Goal: Register for event/course

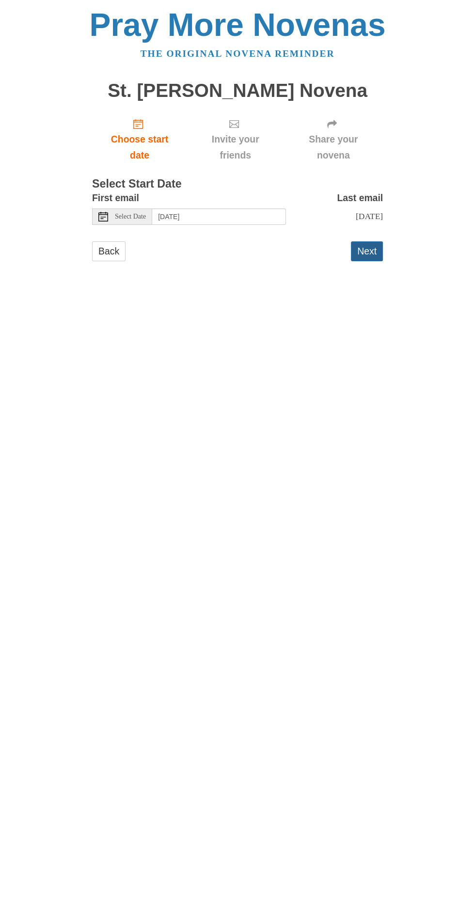
click at [379, 241] on button "Next" at bounding box center [367, 251] width 32 height 20
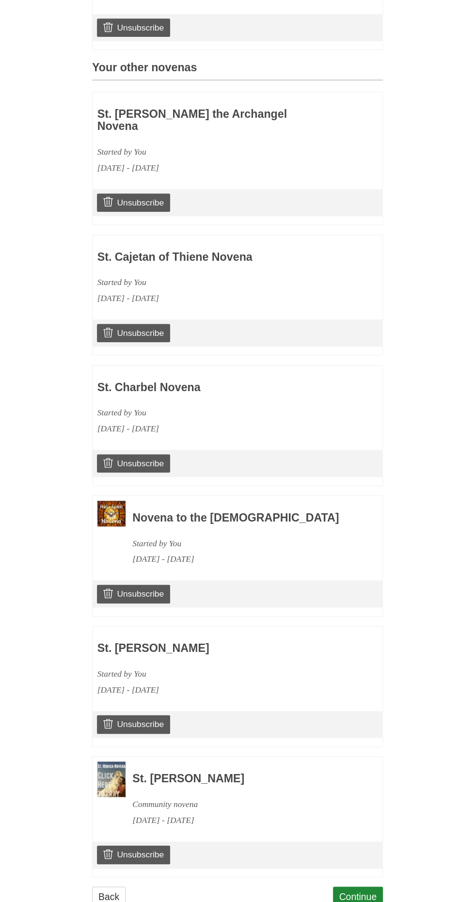
scroll to position [404, 0]
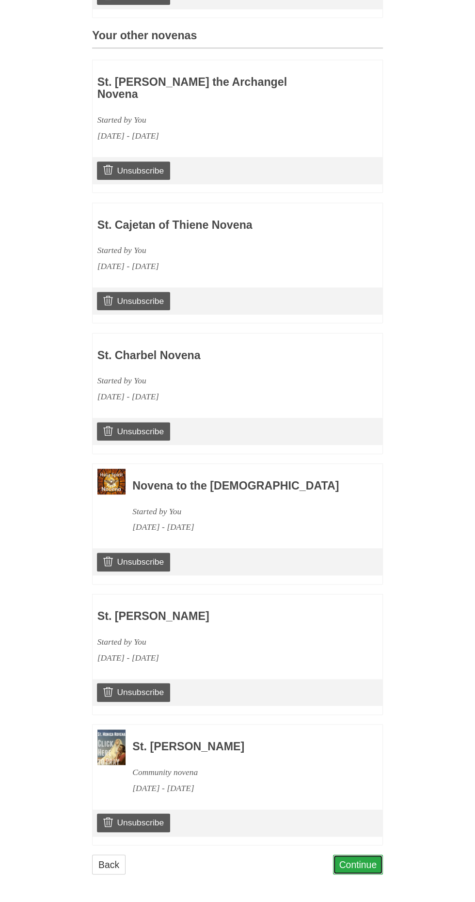
click at [365, 862] on link "Continue" at bounding box center [358, 865] width 50 height 20
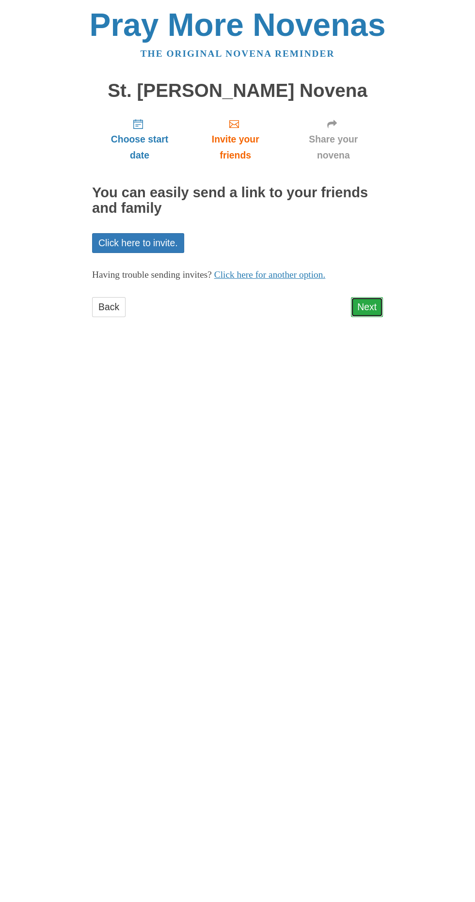
click at [378, 297] on link "Next" at bounding box center [367, 307] width 32 height 20
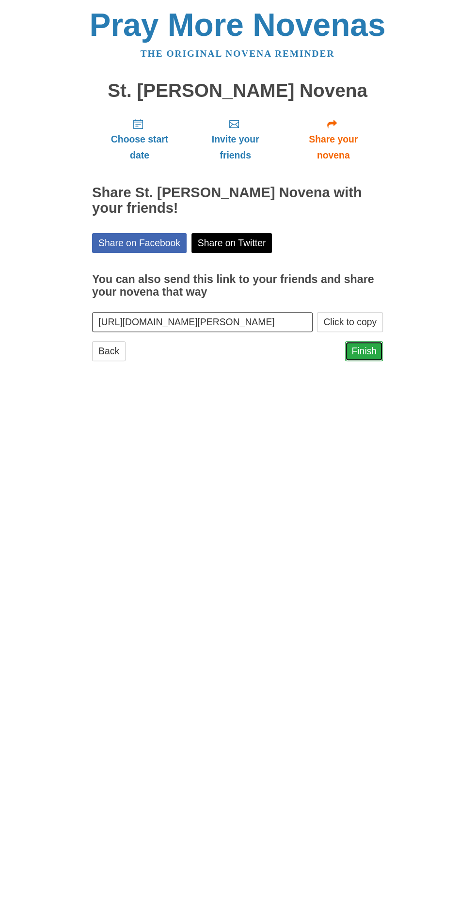
click at [373, 341] on link "Finish" at bounding box center [364, 351] width 38 height 20
click at [365, 341] on link "Finish" at bounding box center [364, 351] width 38 height 20
